Goal: Entertainment & Leisure: Consume media (video, audio)

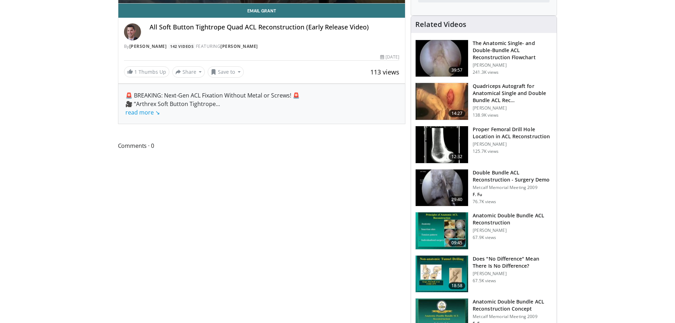
scroll to position [212, 0]
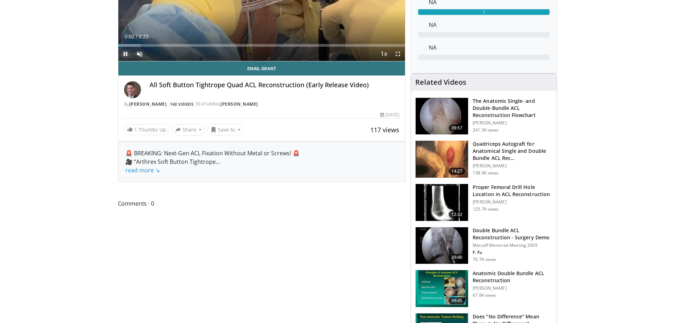
click at [128, 56] on span "Video Player" at bounding box center [125, 54] width 14 height 14
